Goal: Transaction & Acquisition: Purchase product/service

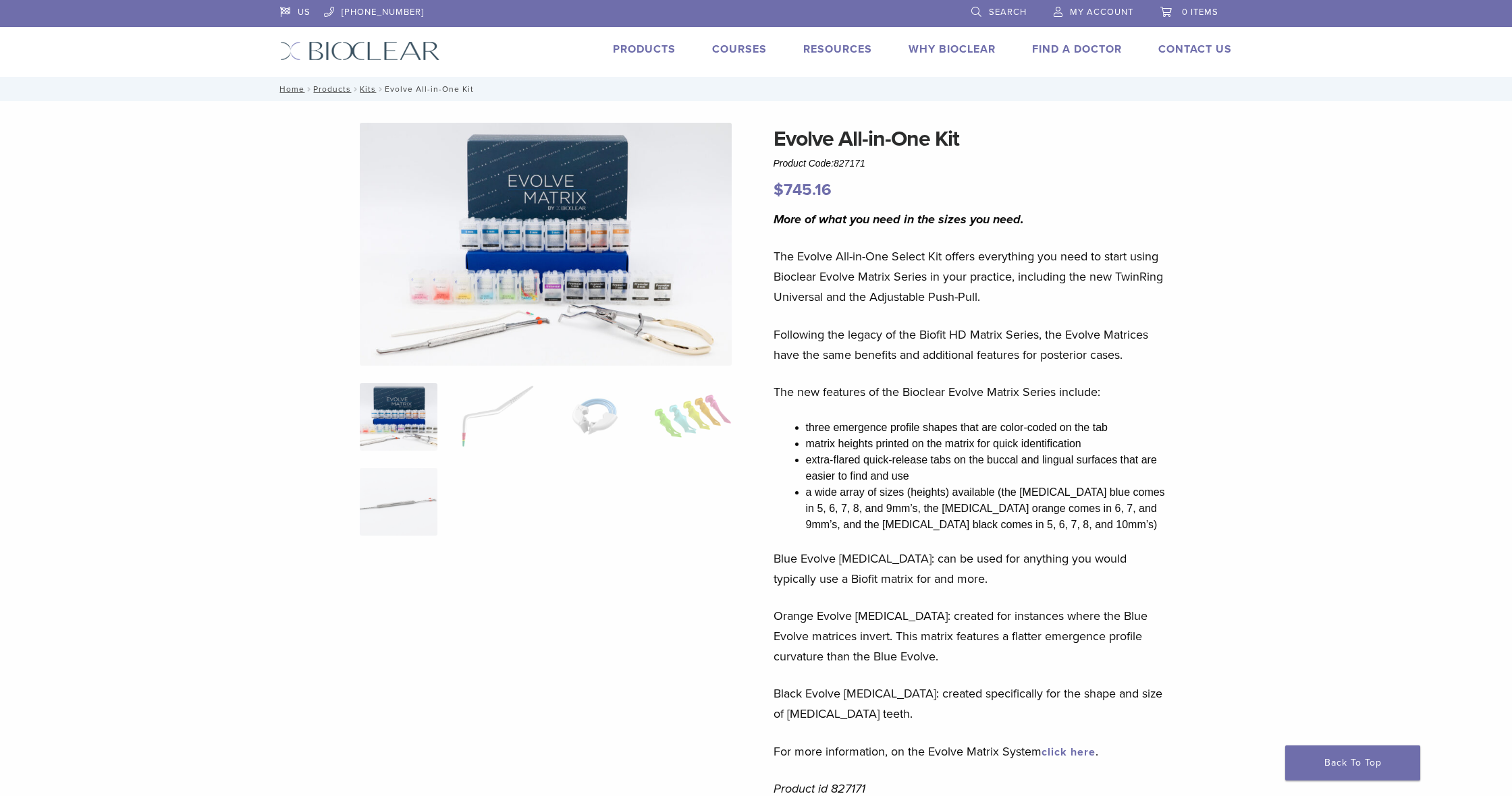
click at [654, 50] on link "Products" at bounding box center [644, 49] width 63 height 13
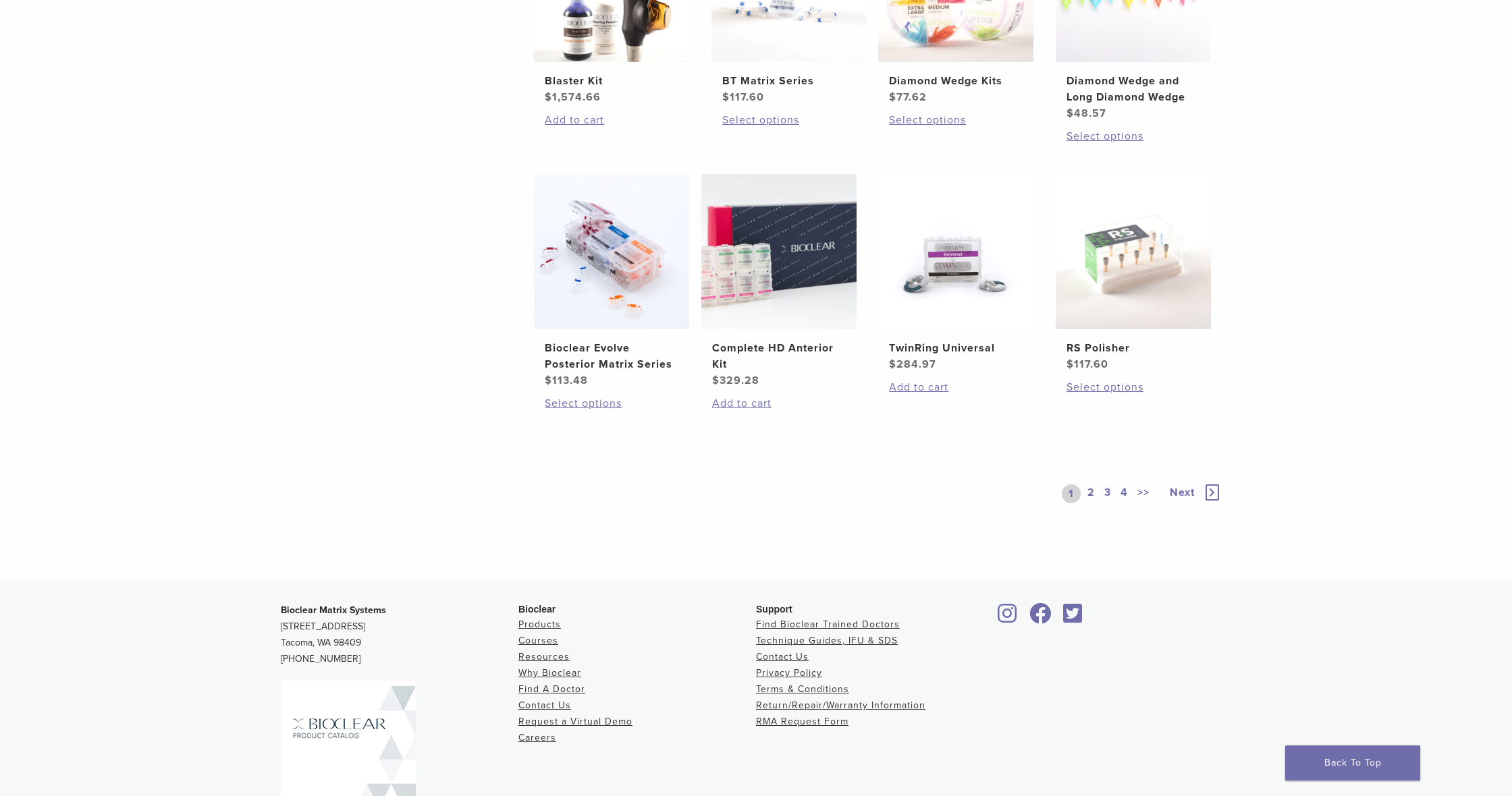
scroll to position [914, 0]
click at [1189, 489] on span "Next" at bounding box center [1182, 490] width 25 height 13
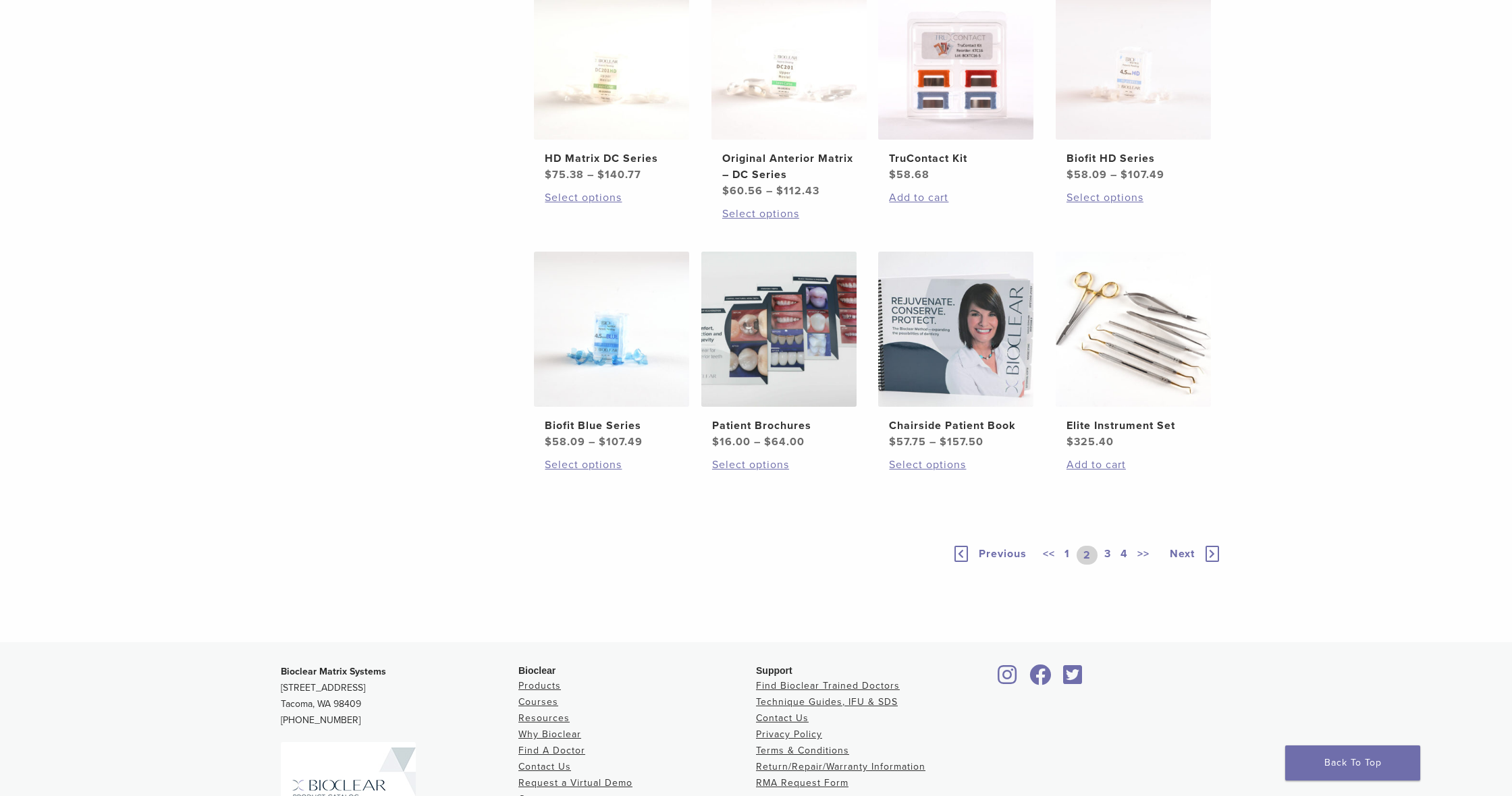
scroll to position [841, 0]
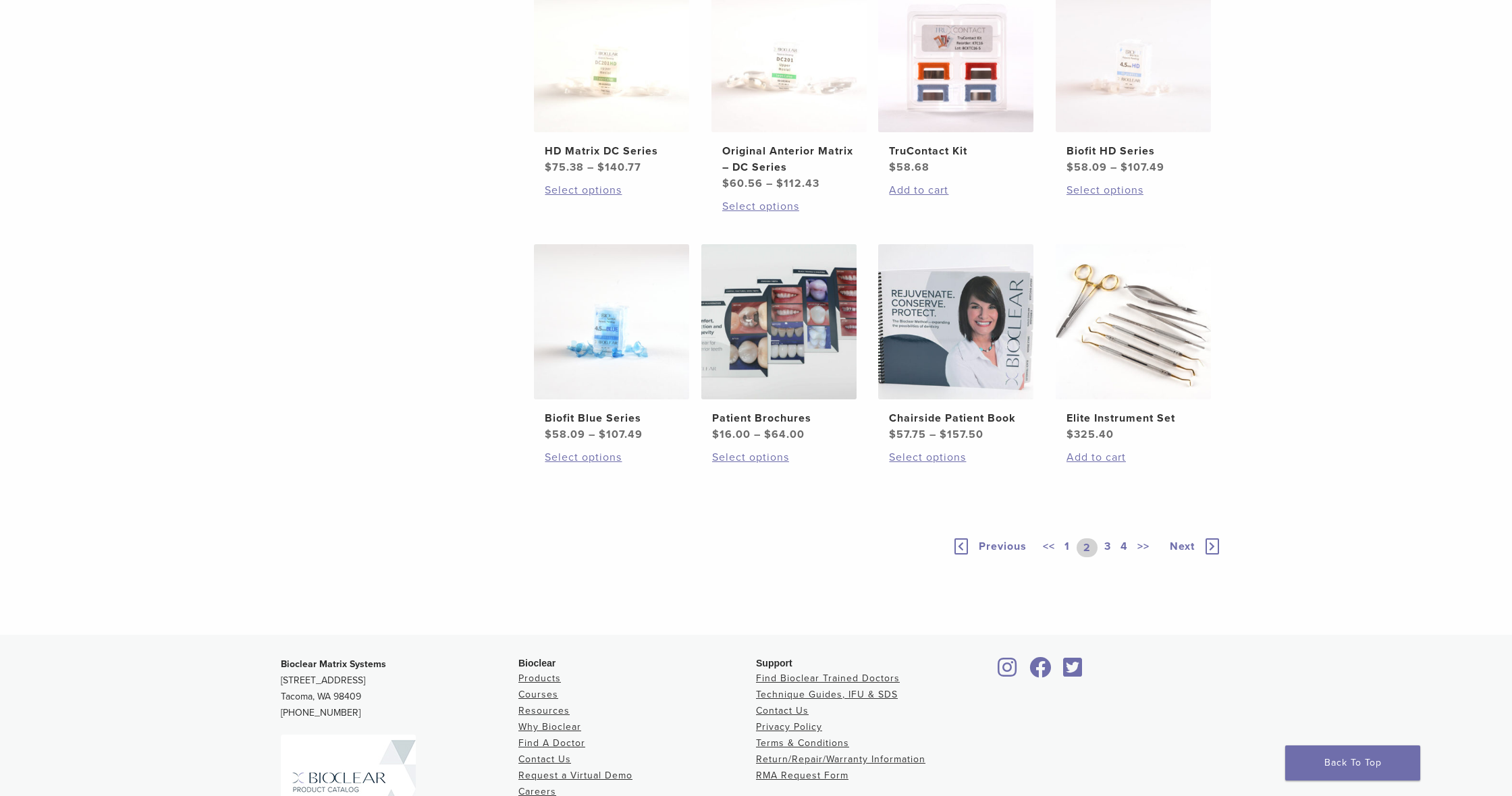
click at [1107, 545] on link "3" at bounding box center [1108, 548] width 12 height 19
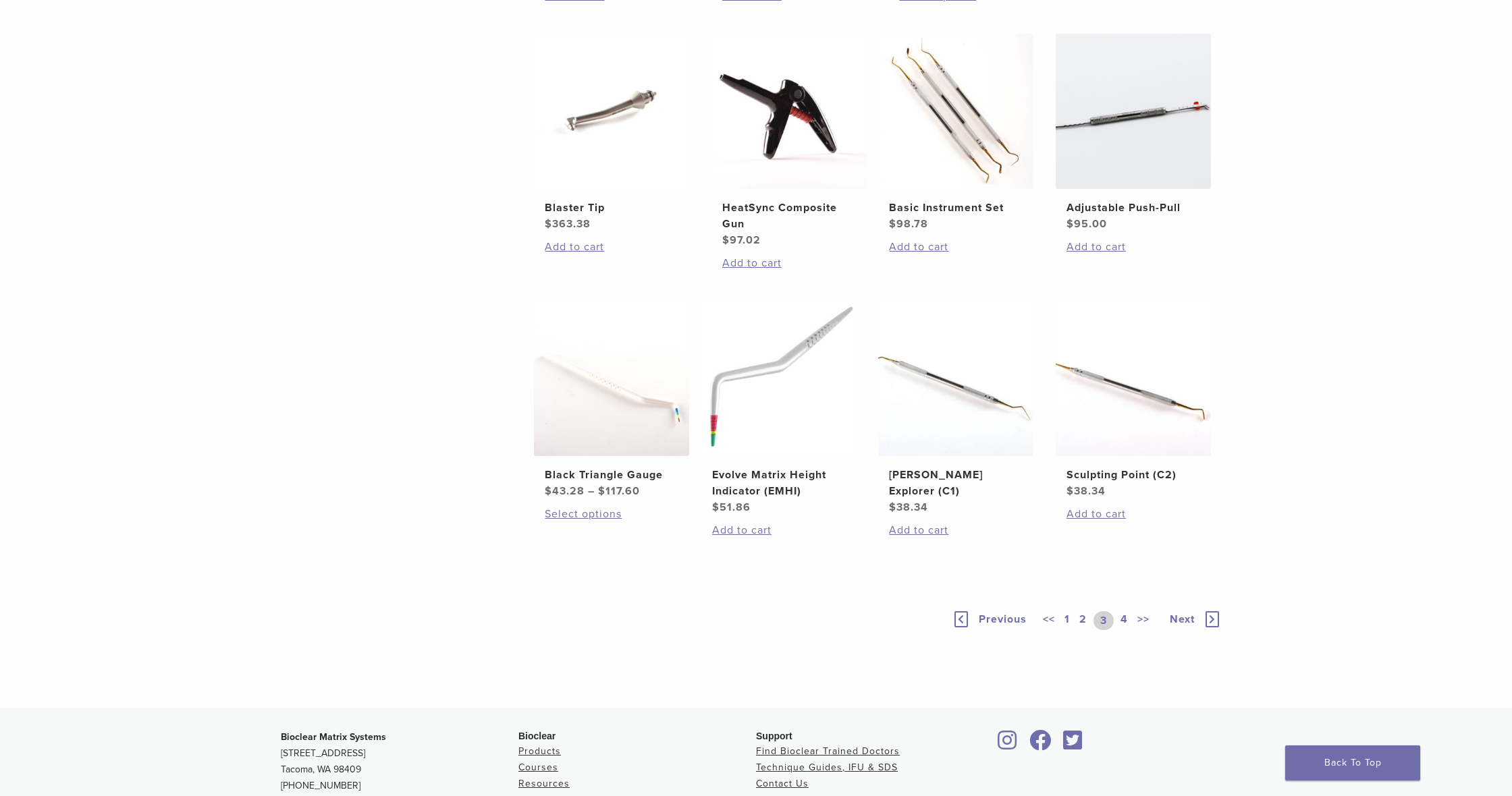
scroll to position [786, 0]
click at [1123, 617] on link "4" at bounding box center [1124, 620] width 13 height 19
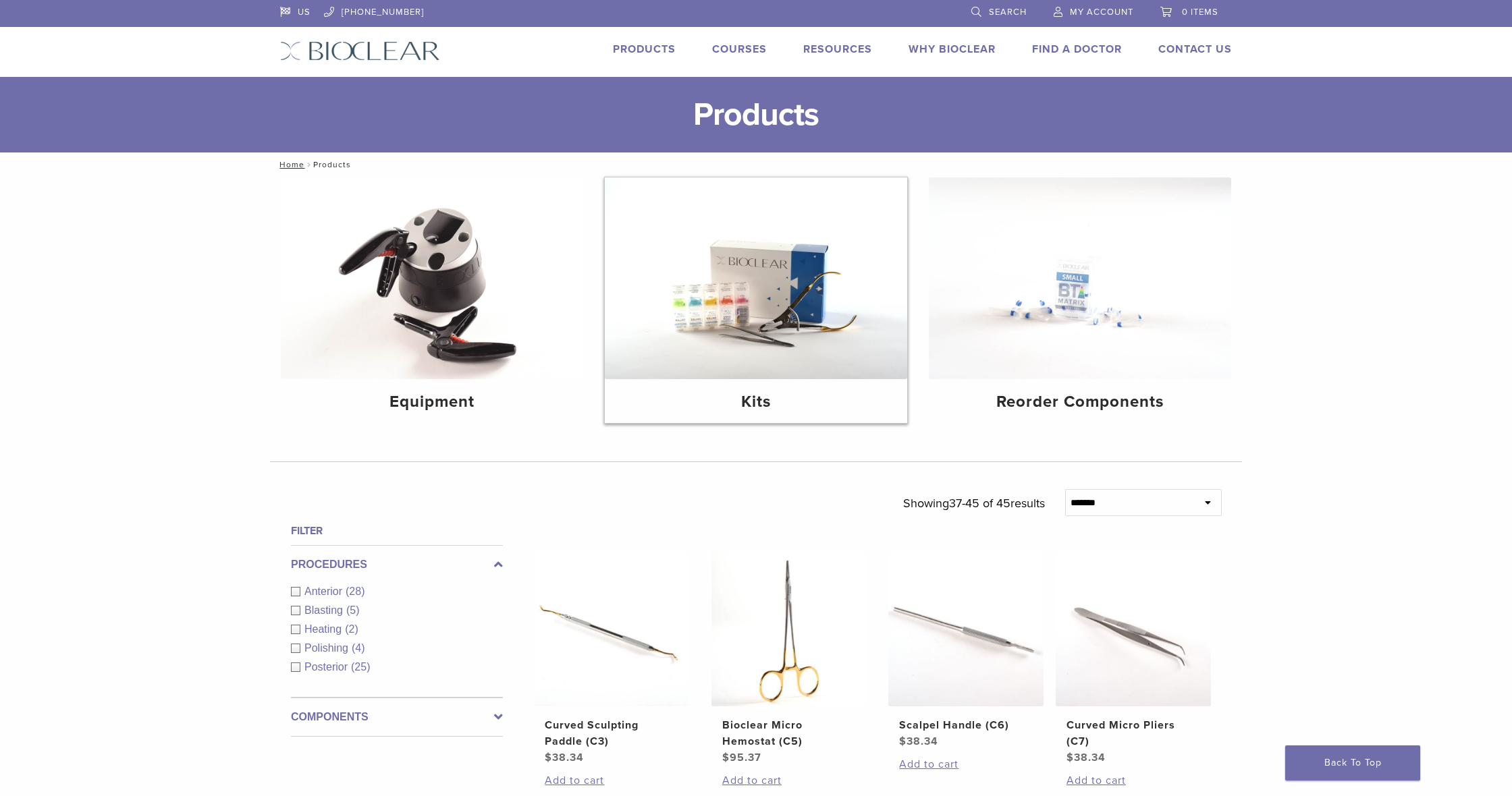
click at [741, 296] on img at bounding box center [756, 278] width 302 height 201
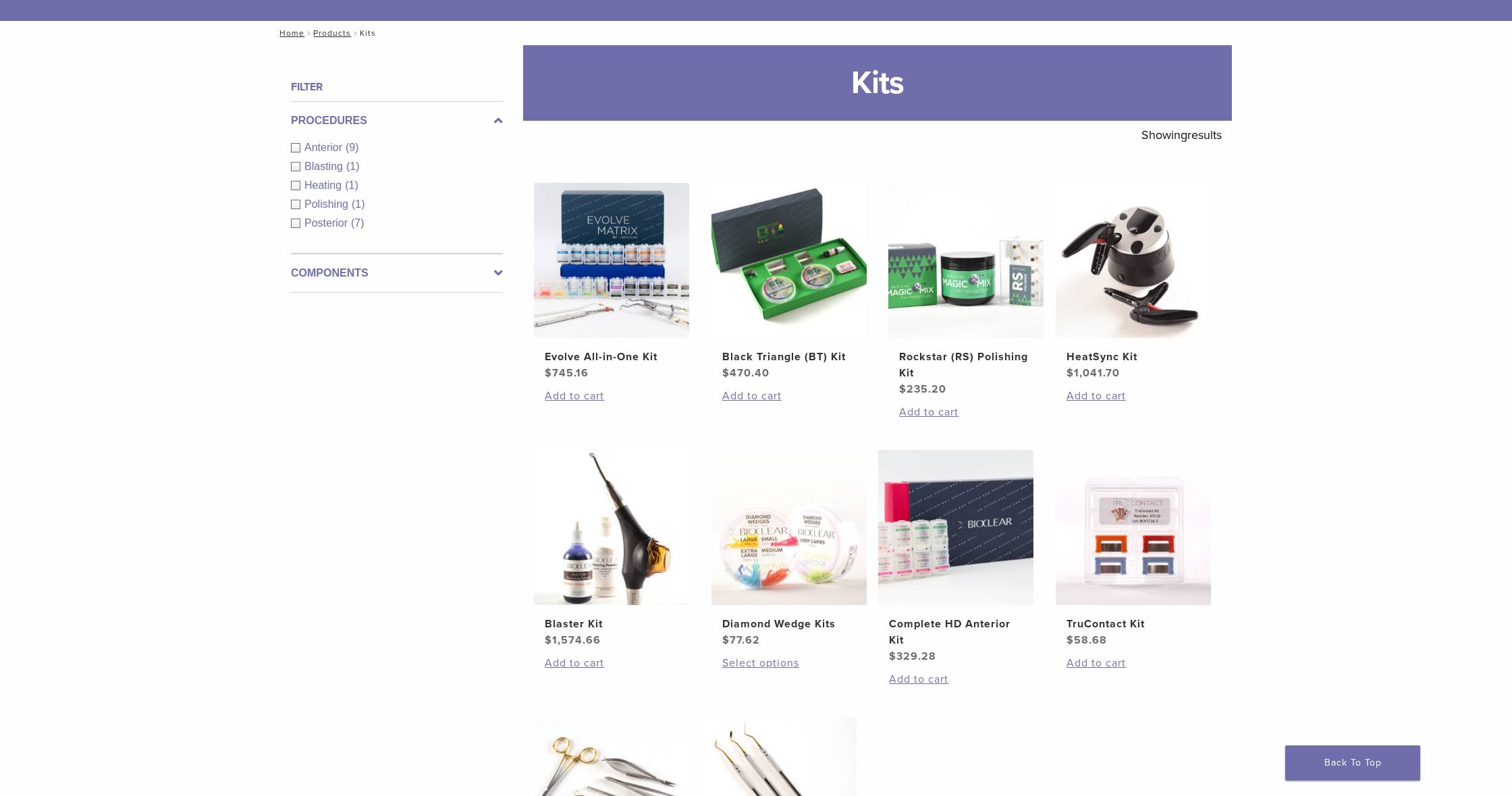
scroll to position [147, 0]
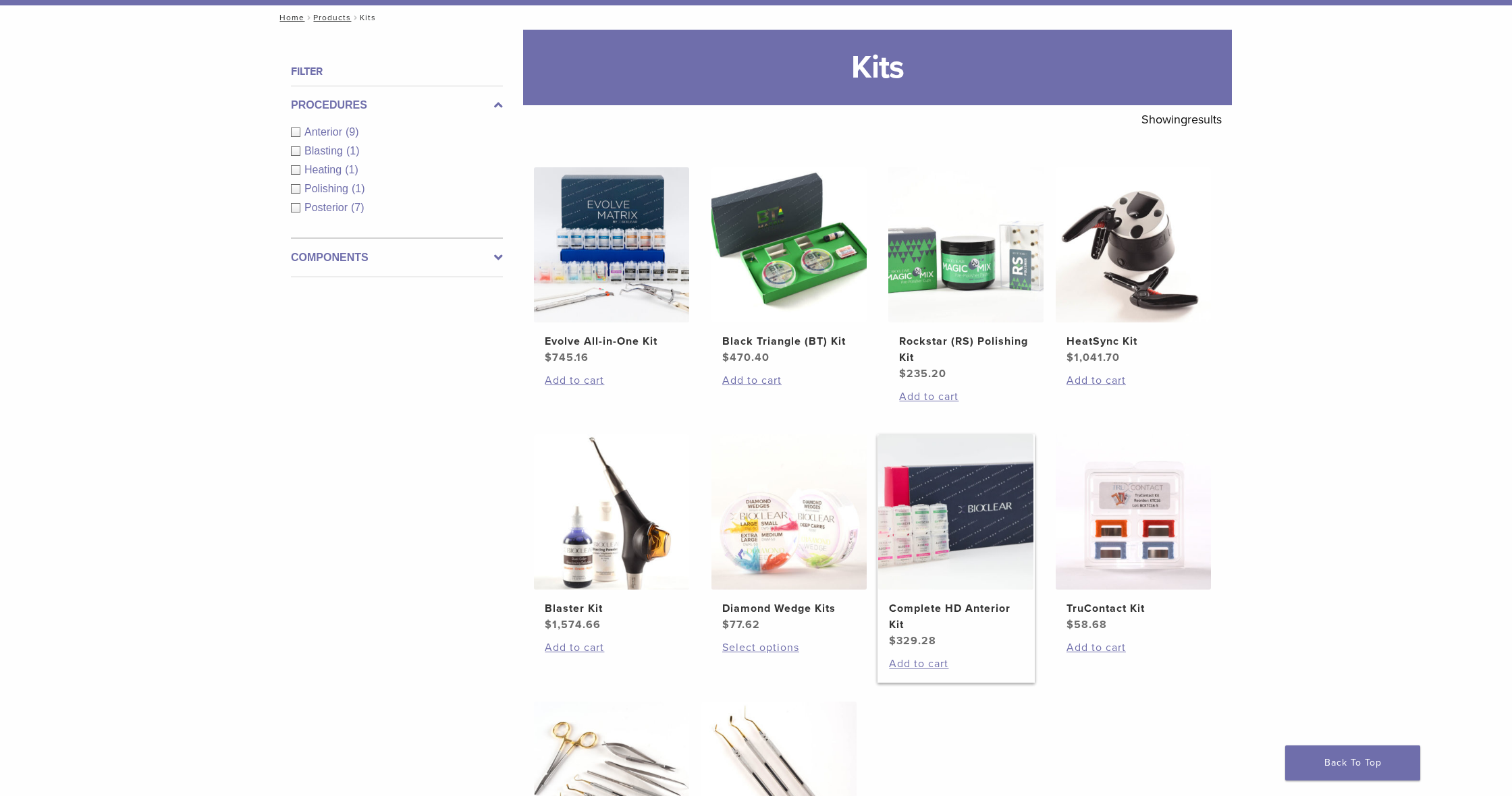
click at [955, 537] on img at bounding box center [956, 512] width 156 height 155
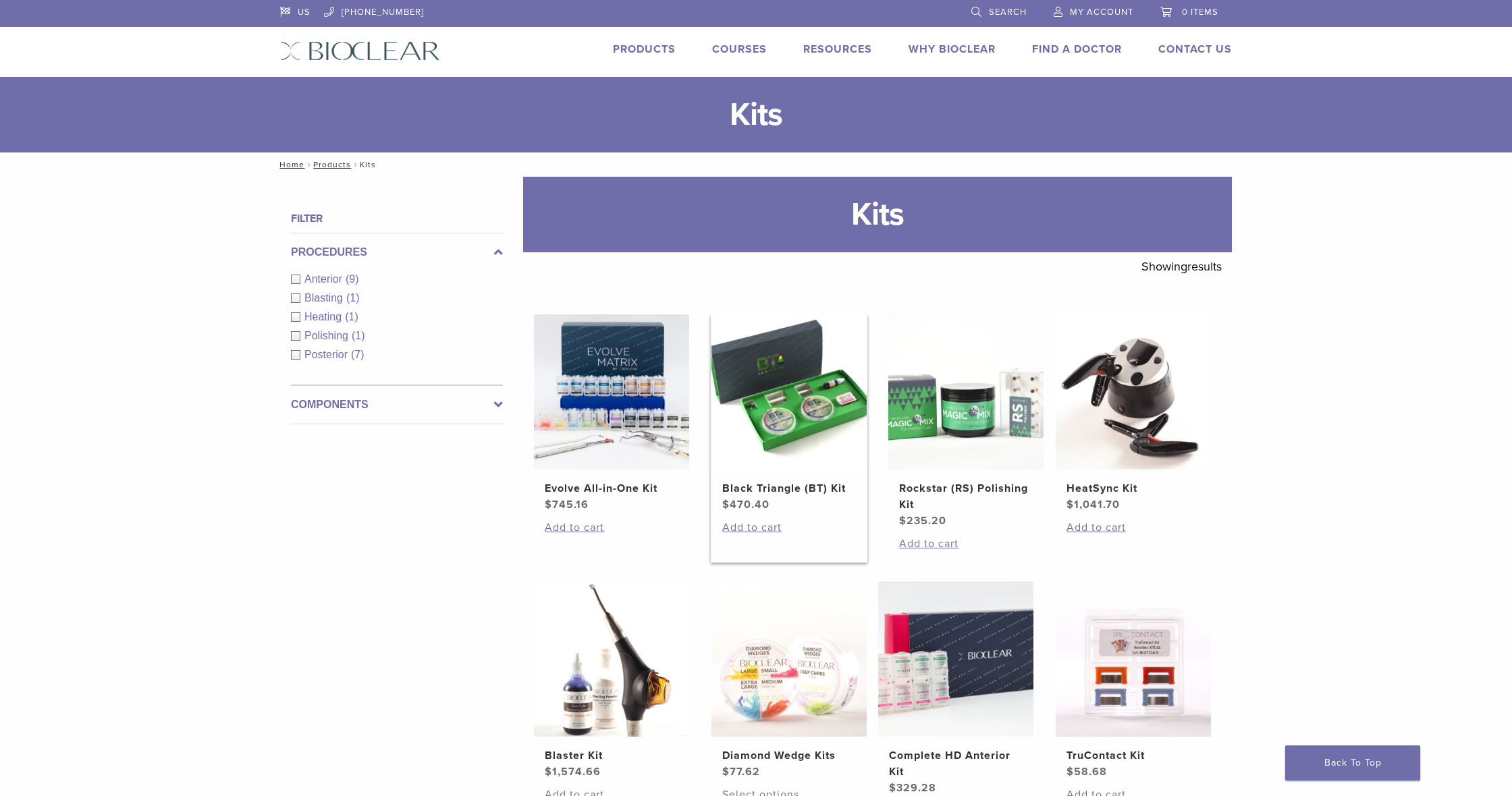
click at [792, 407] on img at bounding box center [789, 392] width 156 height 155
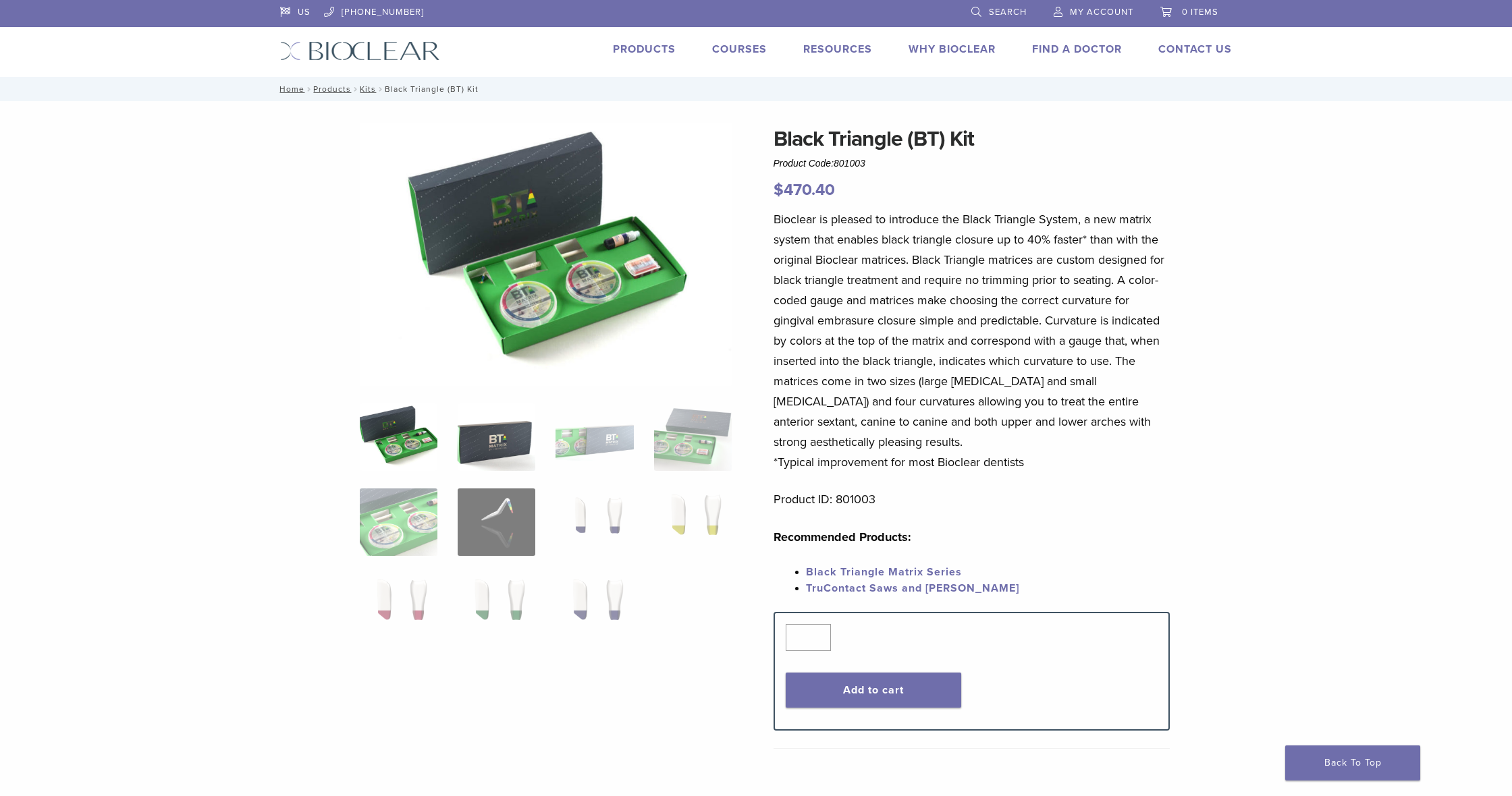
click at [522, 437] on img at bounding box center [496, 437] width 78 height 67
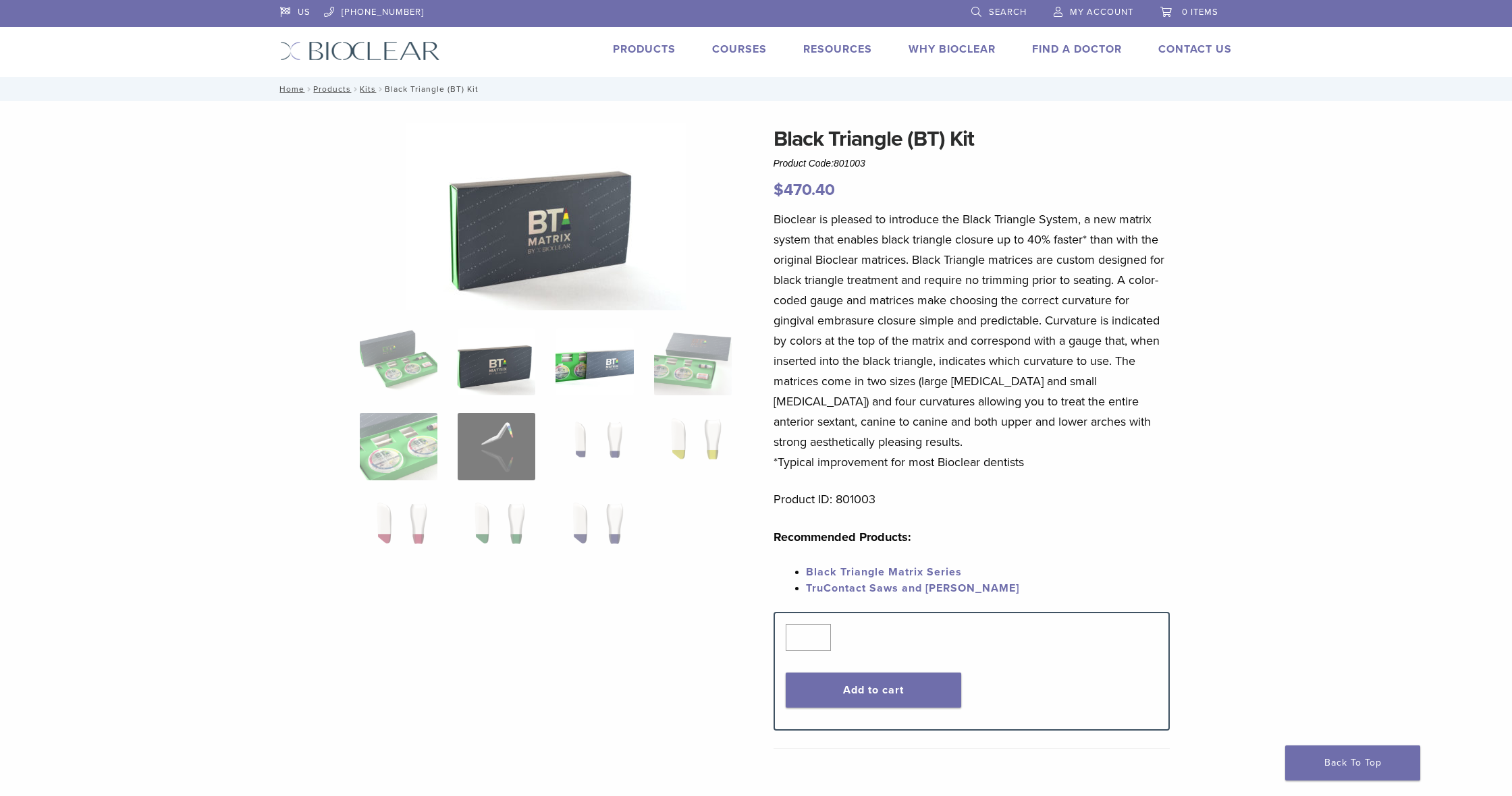
click at [611, 376] on img at bounding box center [594, 361] width 78 height 67
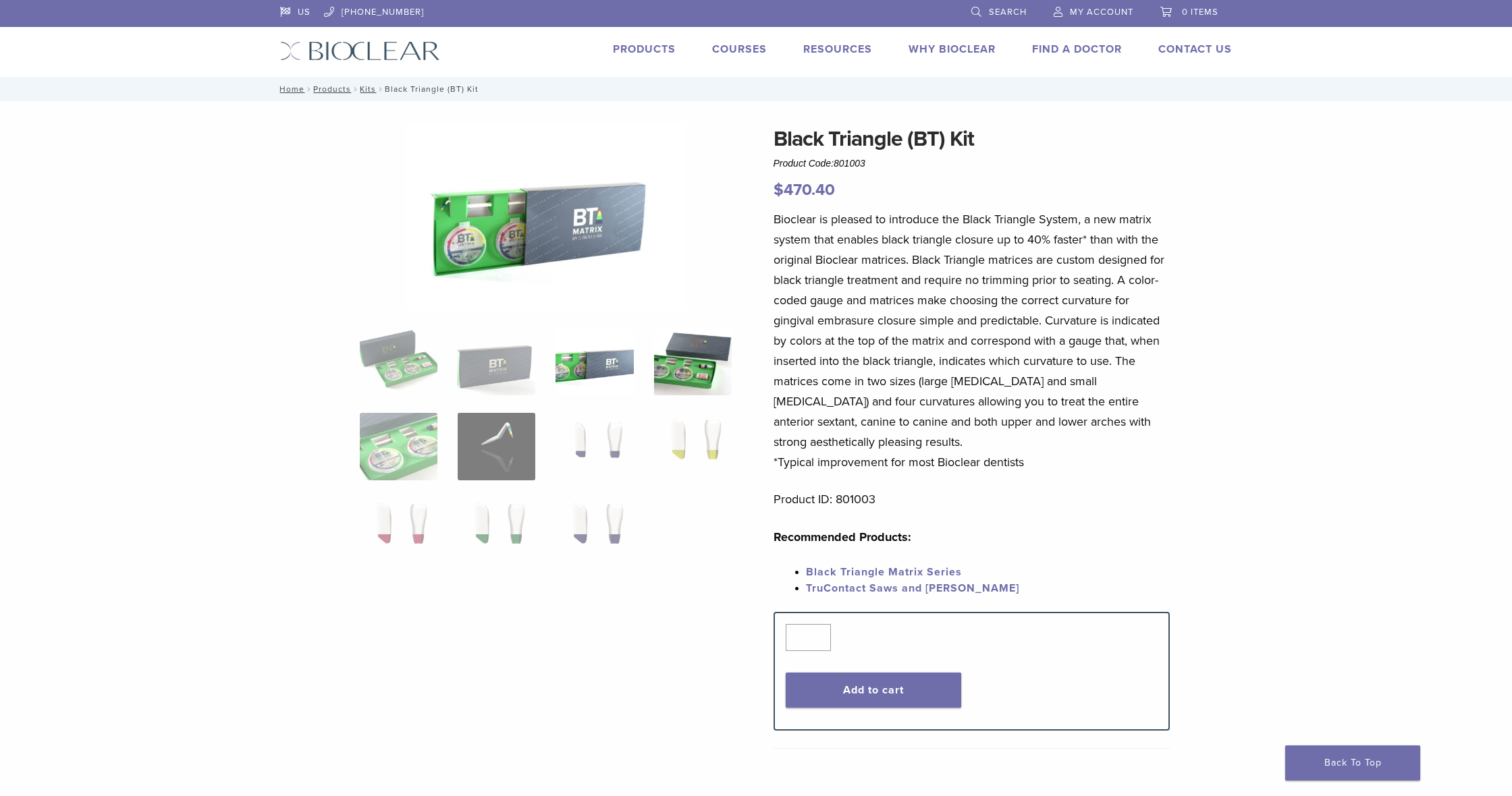
click at [697, 369] on img at bounding box center [693, 361] width 78 height 67
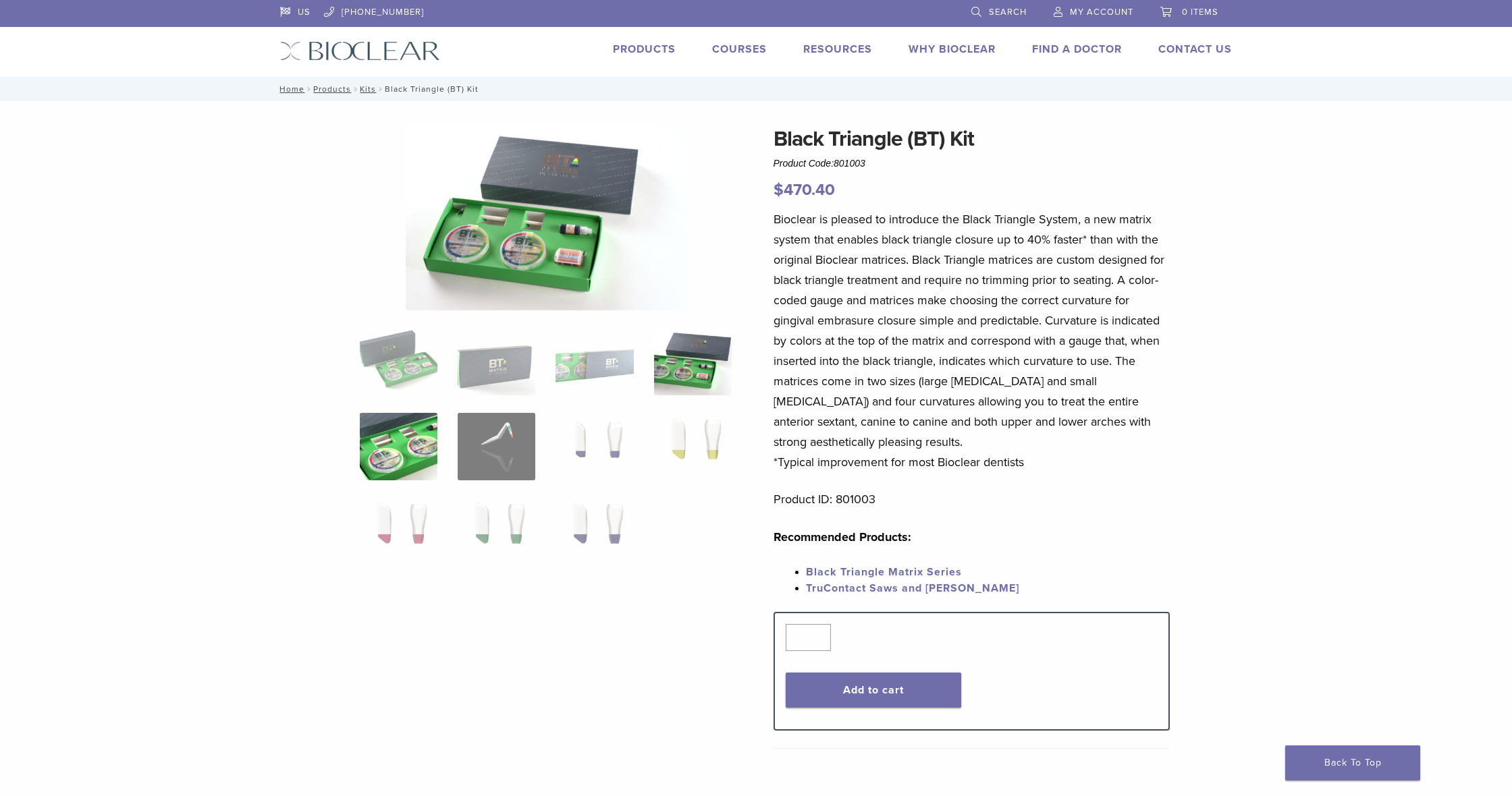
click at [417, 441] on img at bounding box center [399, 447] width 78 height 67
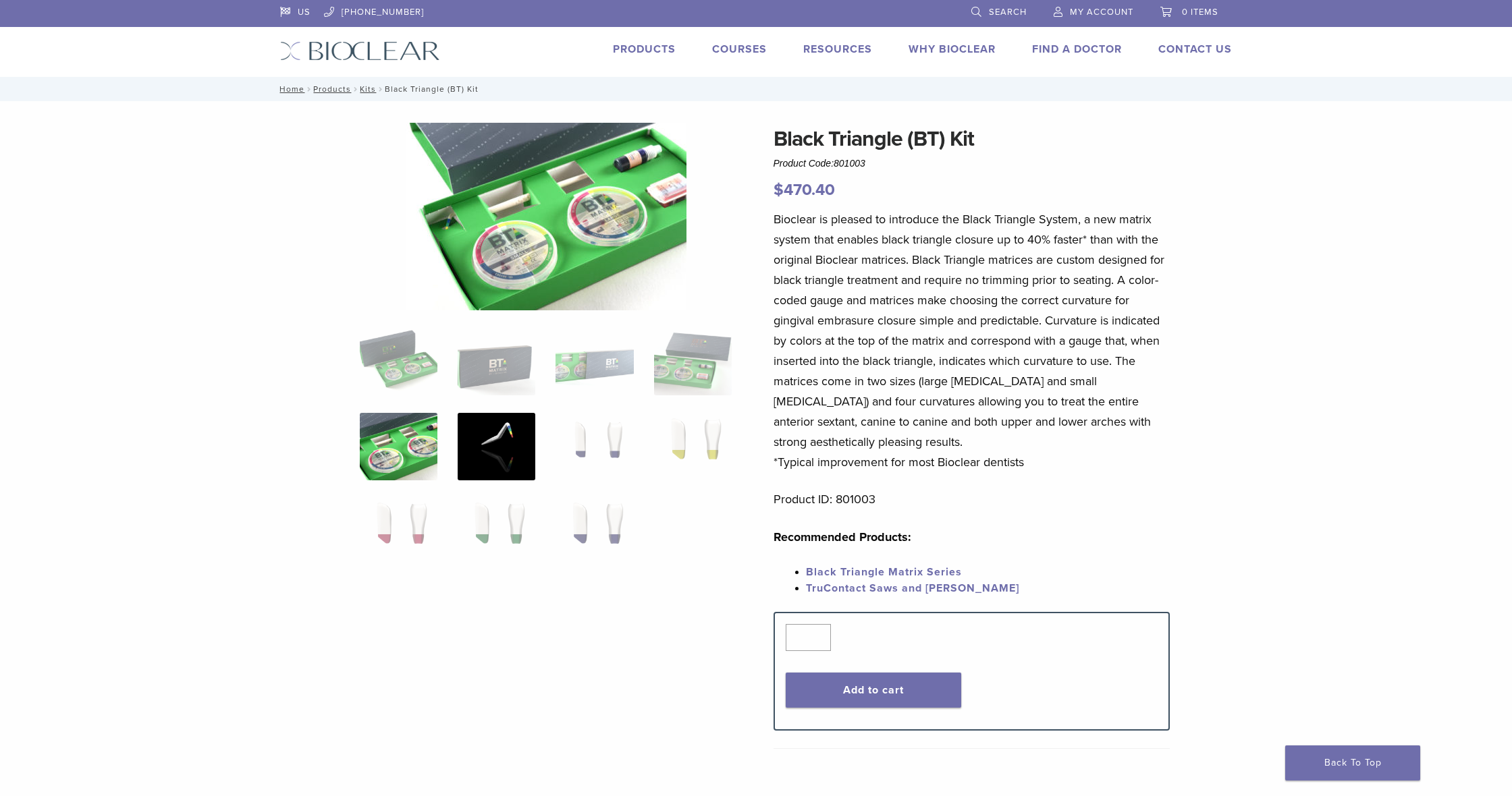
click at [502, 434] on img at bounding box center [496, 447] width 78 height 67
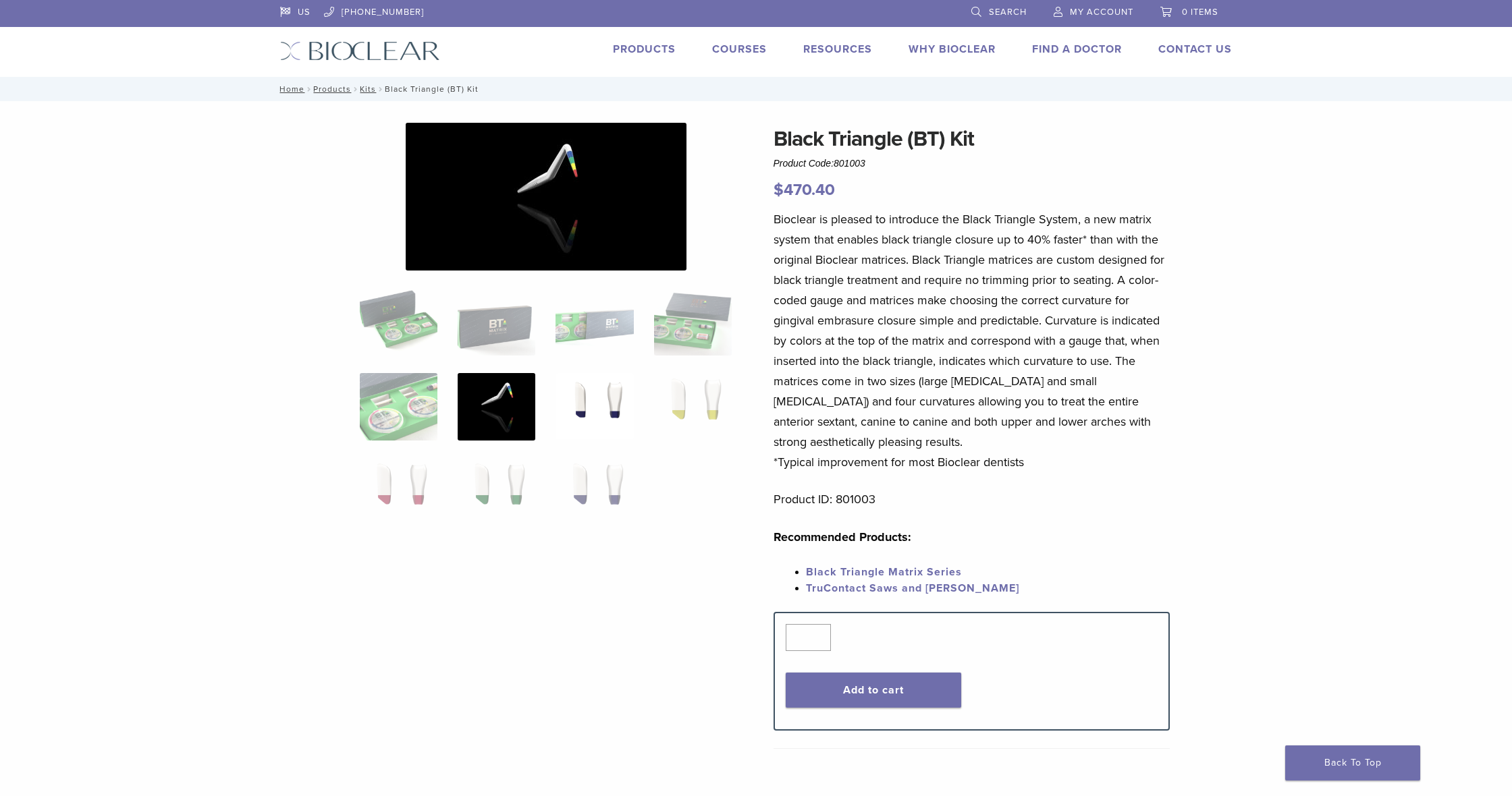
click at [602, 407] on img at bounding box center [594, 407] width 78 height 67
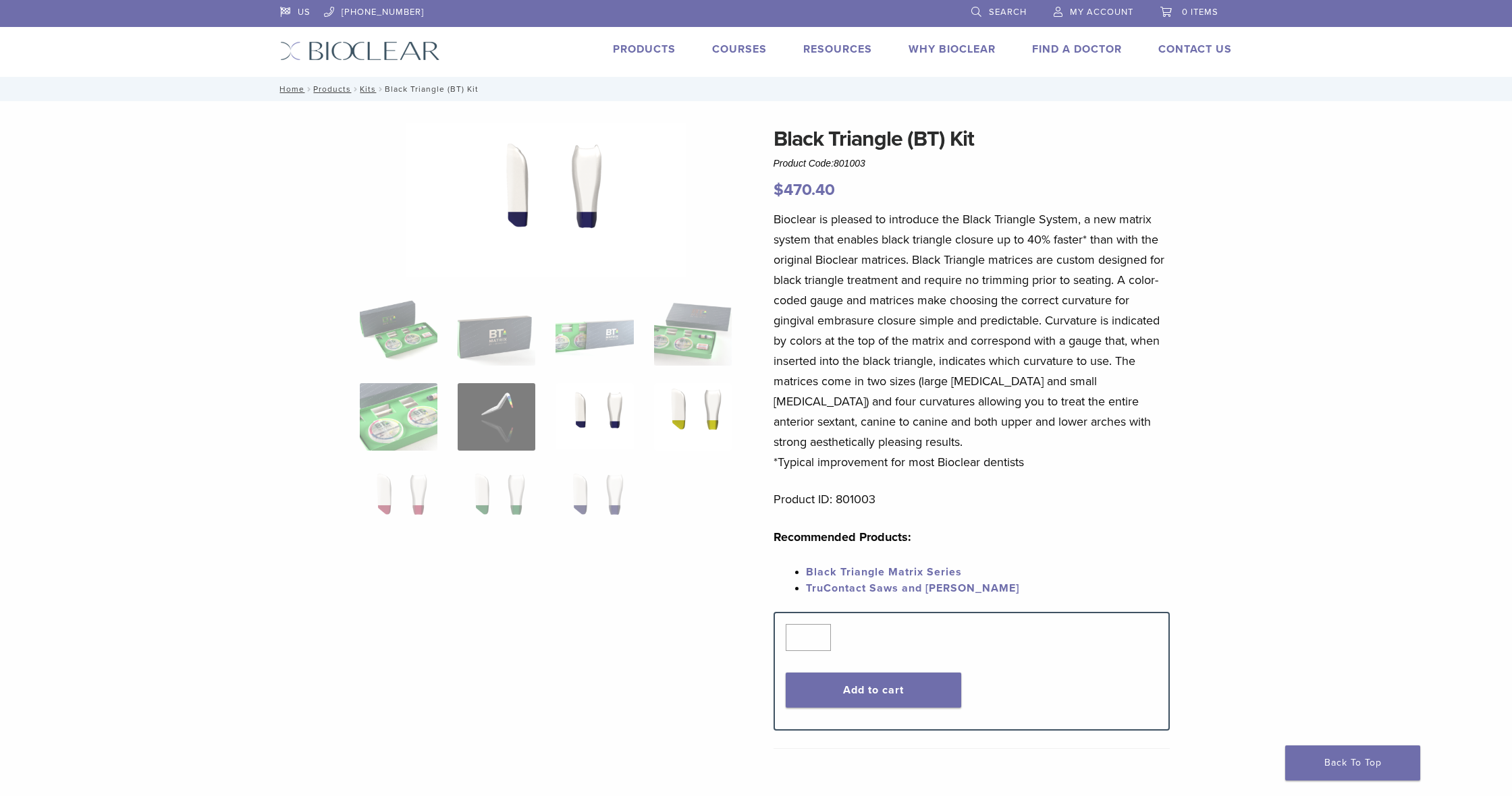
click at [723, 409] on img at bounding box center [693, 417] width 78 height 67
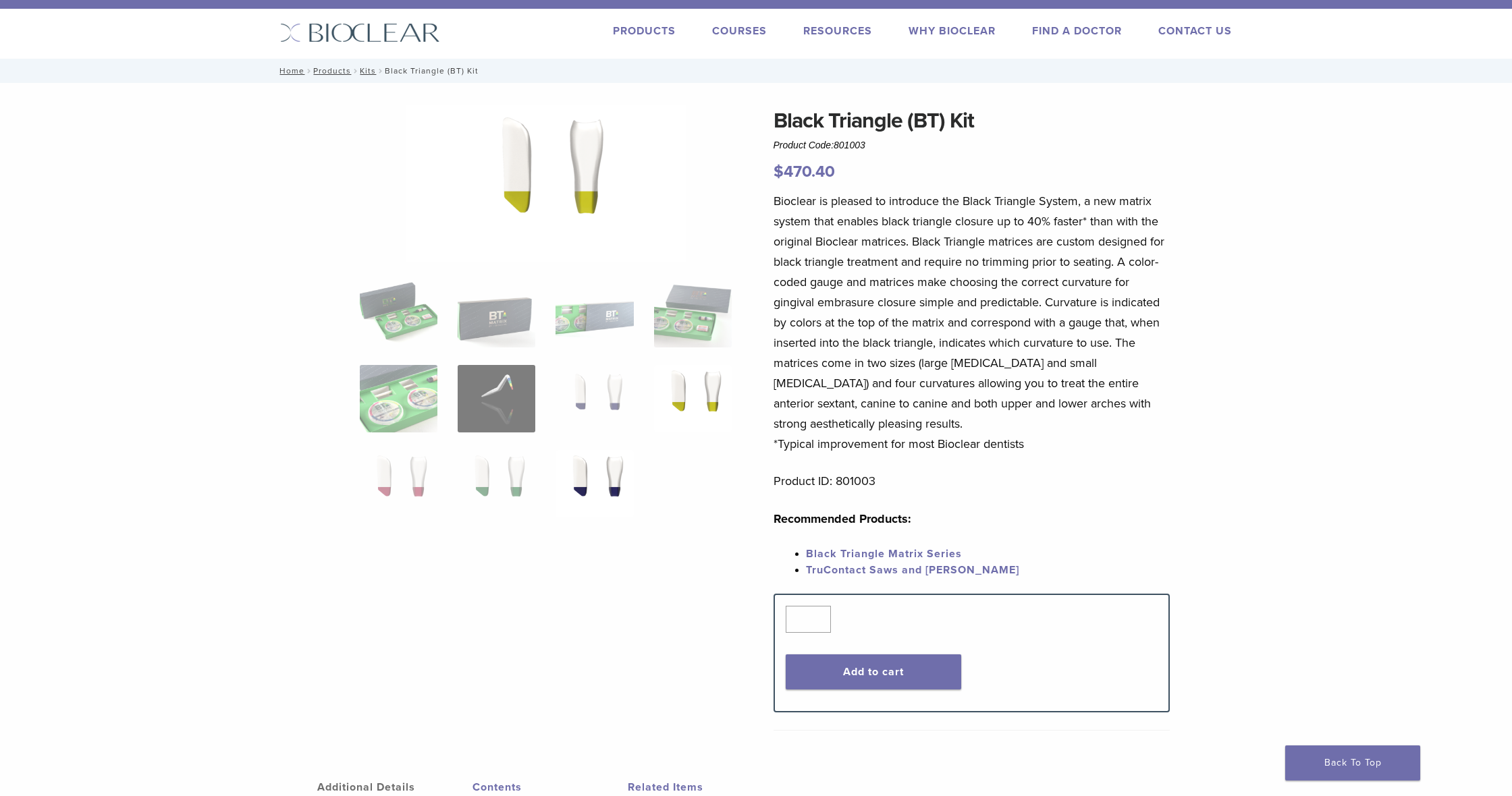
click at [592, 482] on img at bounding box center [594, 484] width 78 height 67
click at [491, 483] on img at bounding box center [496, 484] width 78 height 67
click at [407, 479] on img at bounding box center [399, 484] width 78 height 67
click at [614, 476] on img at bounding box center [594, 484] width 78 height 67
click at [698, 383] on img at bounding box center [693, 398] width 78 height 67
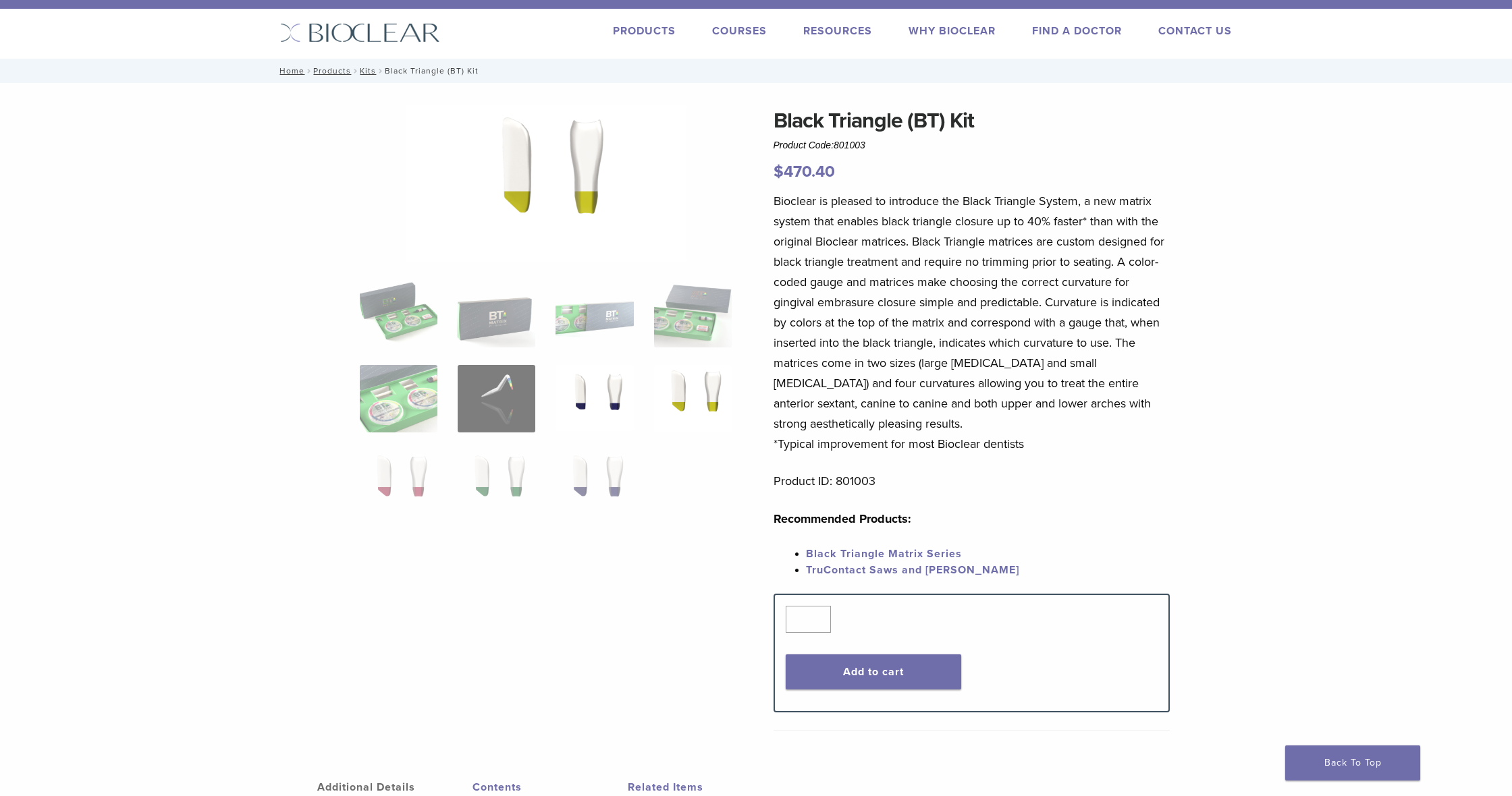
click at [579, 394] on img at bounding box center [594, 398] width 78 height 67
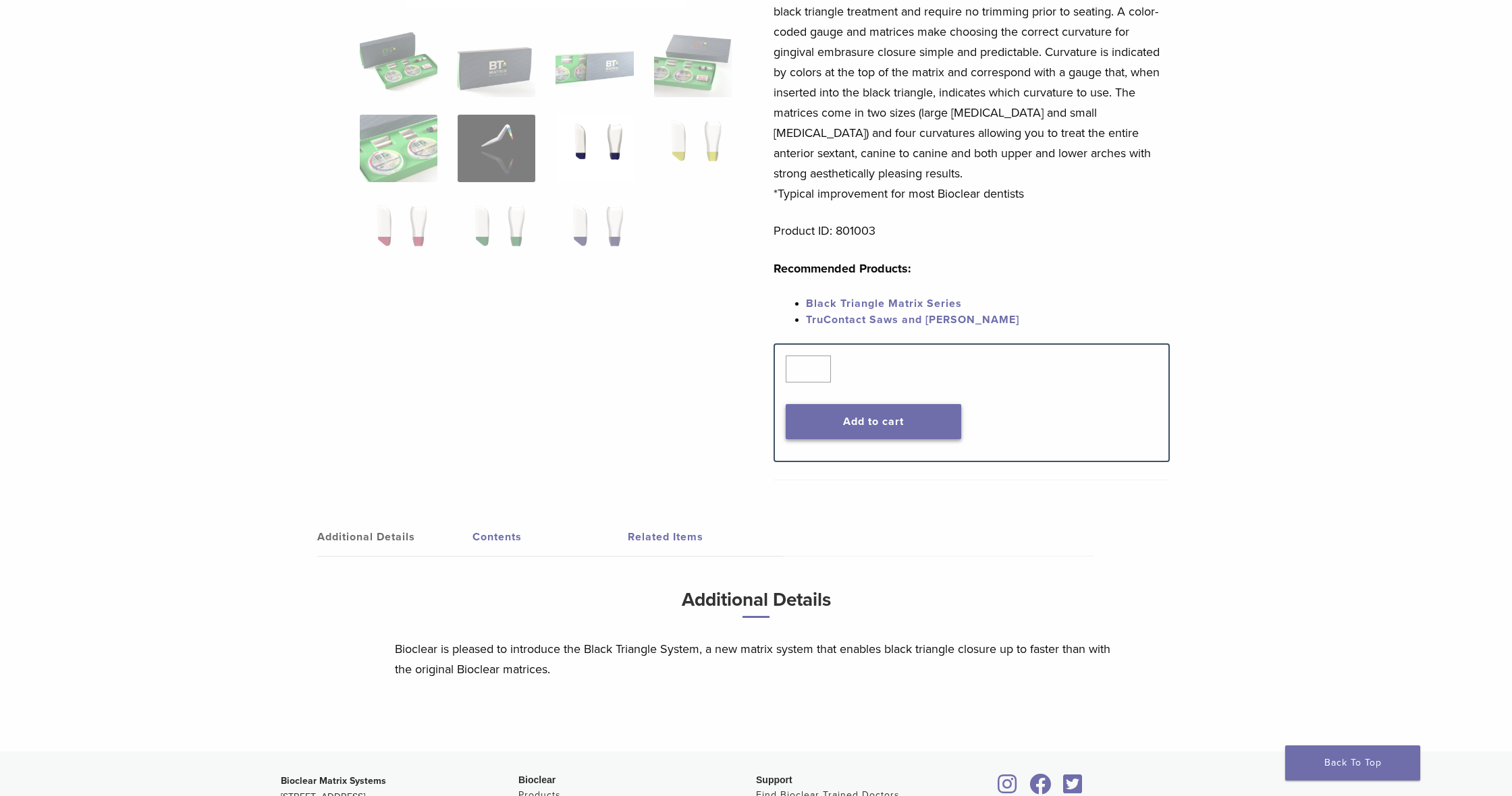
scroll to position [276, 0]
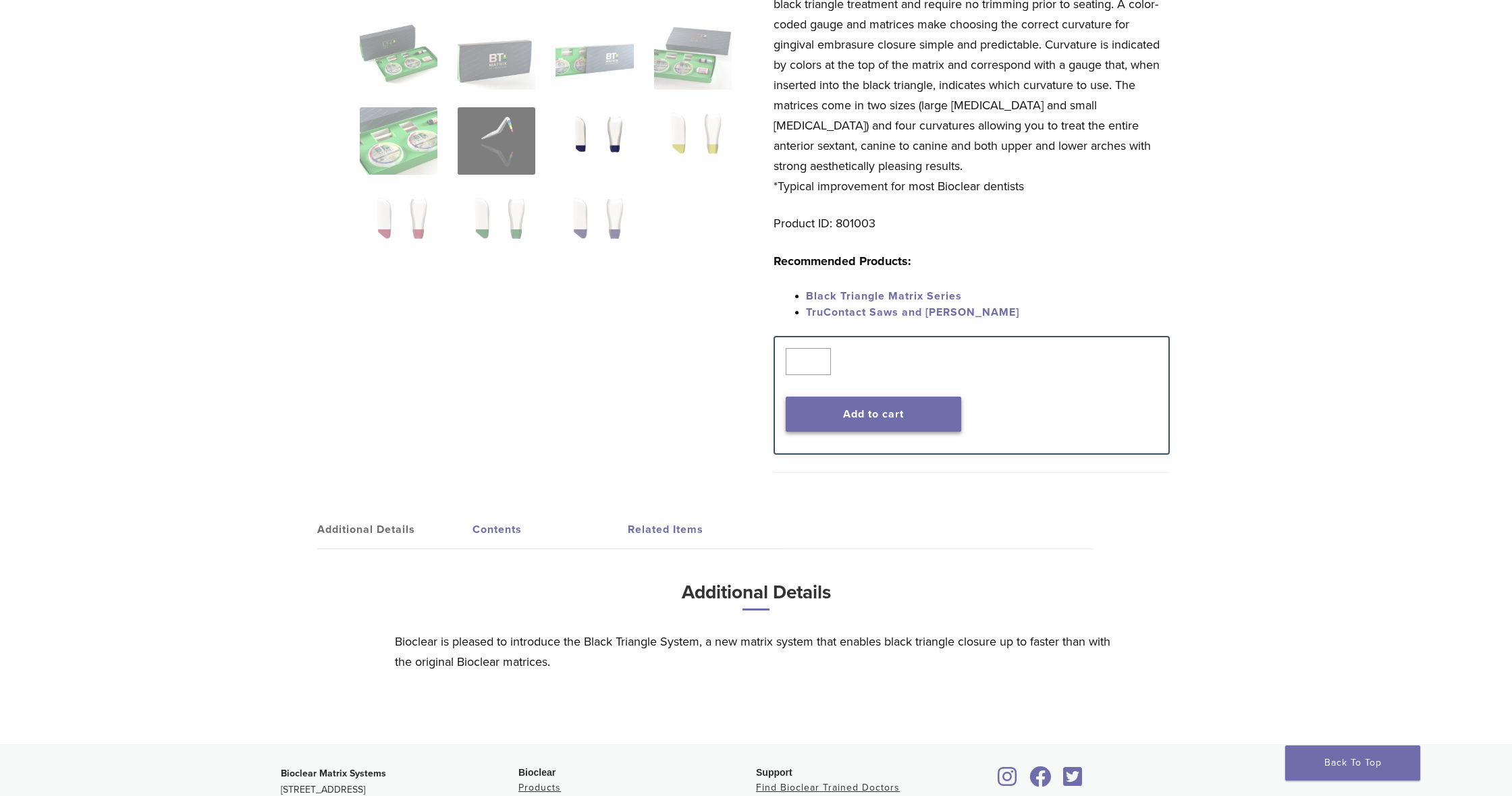
click at [888, 413] on button "Add to cart" at bounding box center [874, 414] width 176 height 35
click at [867, 432] on button "Add to cart" at bounding box center [874, 414] width 176 height 35
